Goal: Transaction & Acquisition: Purchase product/service

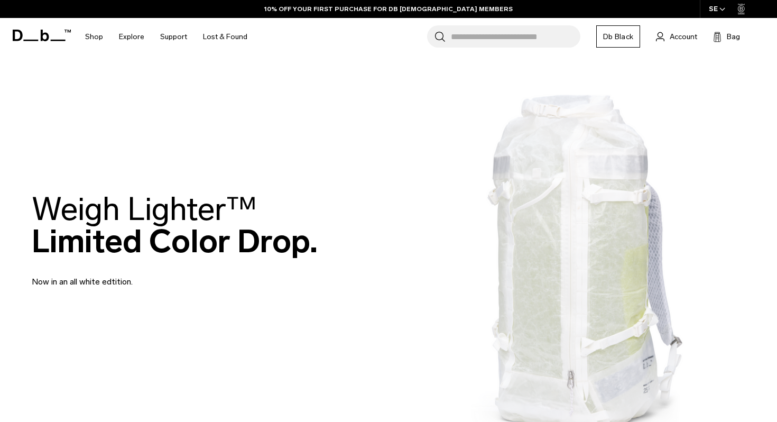
click at [535, 30] on input "Search for Bags, Luggage..." at bounding box center [515, 36] width 129 height 22
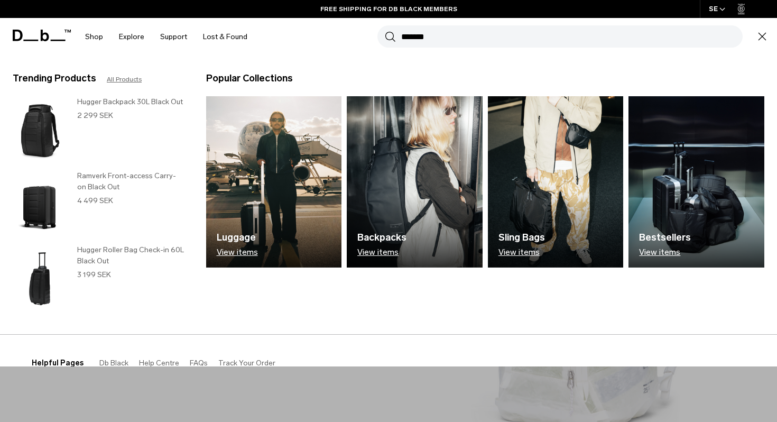
type input "*******"
click at [385, 31] on button "Search" at bounding box center [390, 37] width 11 height 12
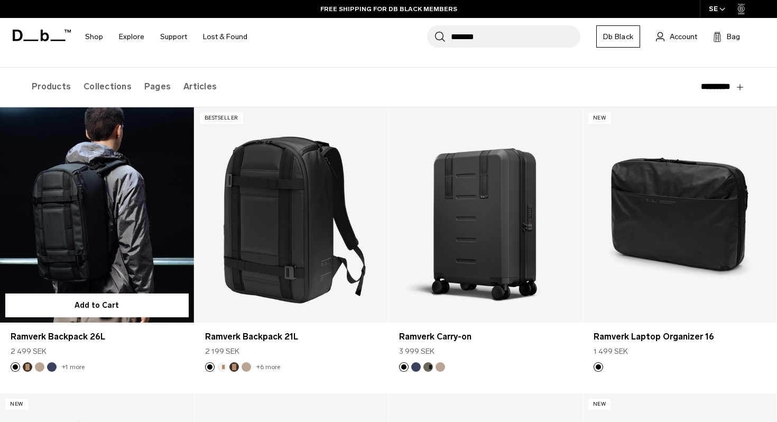
click at [53, 367] on button "Blue Hour" at bounding box center [52, 367] width 10 height 10
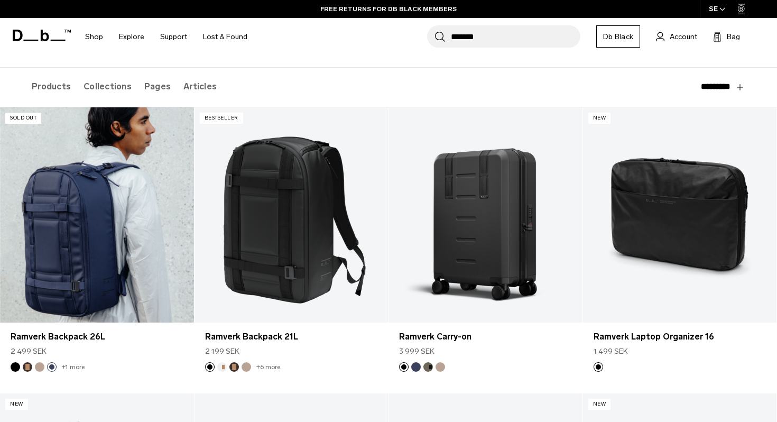
click at [113, 210] on link "Ramverk Backpack 26L Blue Hour" at bounding box center [97, 214] width 194 height 215
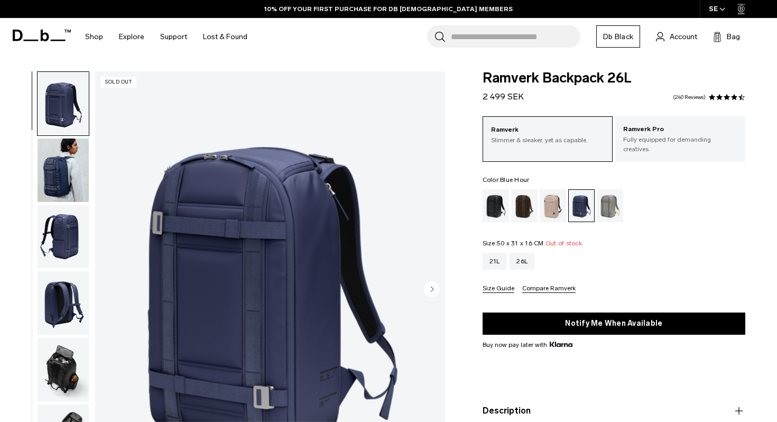
click at [57, 141] on img "button" at bounding box center [63, 169] width 51 height 63
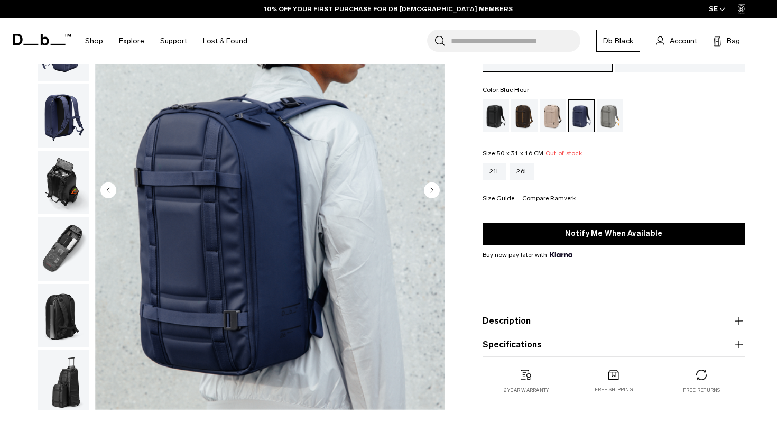
scroll to position [102, 0]
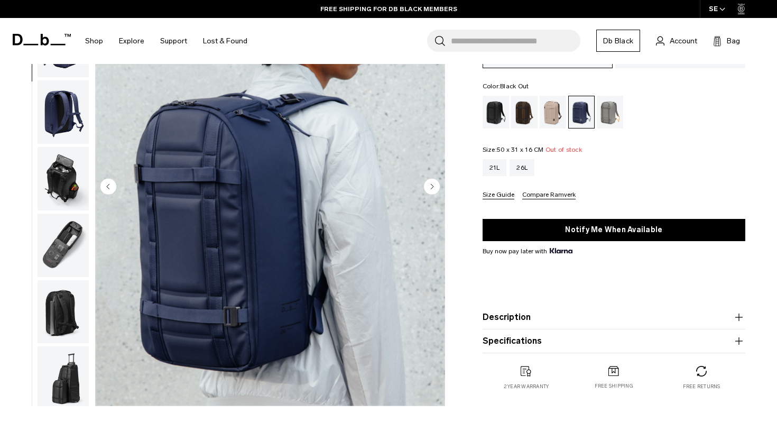
click at [497, 113] on div "Black Out" at bounding box center [495, 112] width 27 height 33
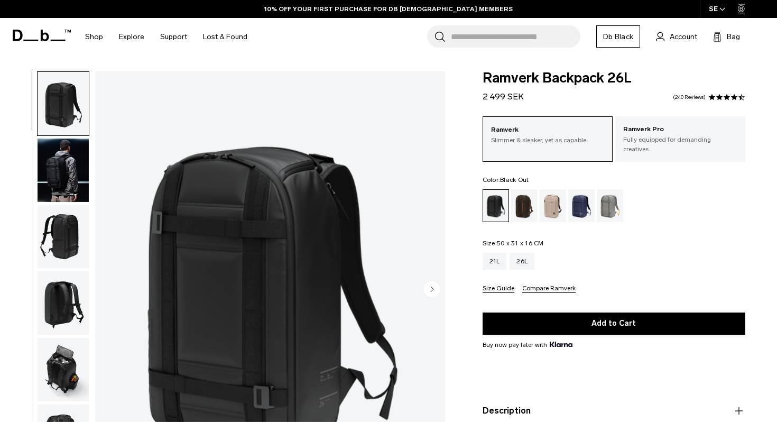
click at [50, 154] on img "button" at bounding box center [63, 169] width 51 height 63
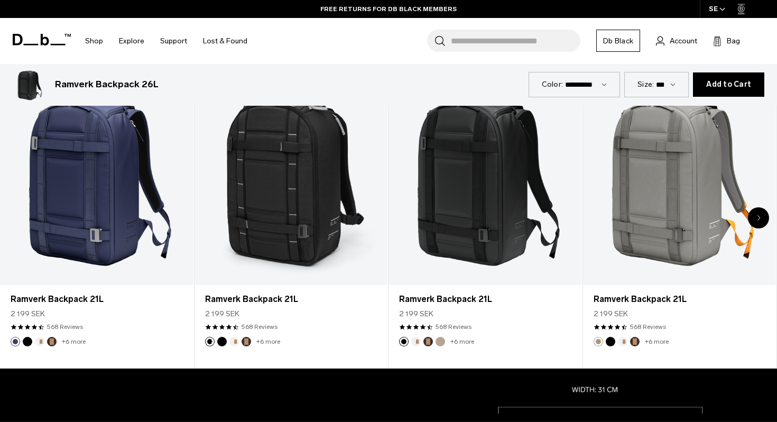
scroll to position [533, 0]
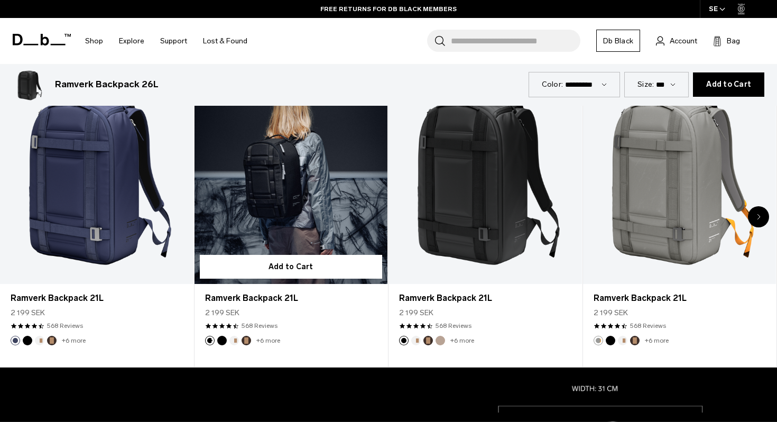
click at [277, 208] on link "Ramverk Backpack 21L" at bounding box center [290, 176] width 193 height 214
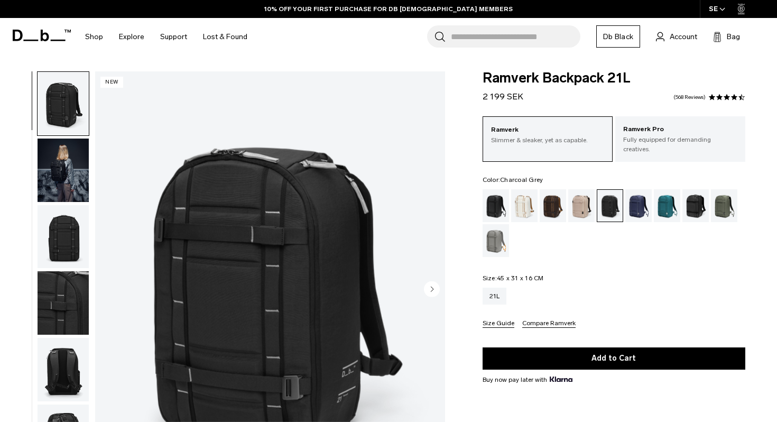
click at [48, 162] on img "button" at bounding box center [63, 169] width 51 height 63
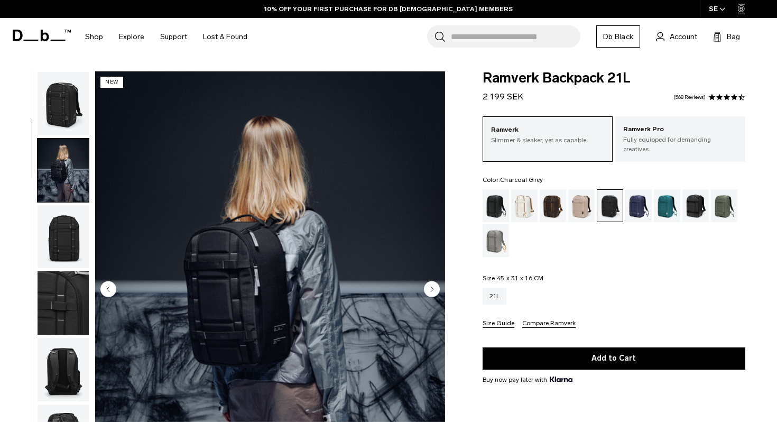
scroll to position [66, 0]
